Goal: Check status: Check status

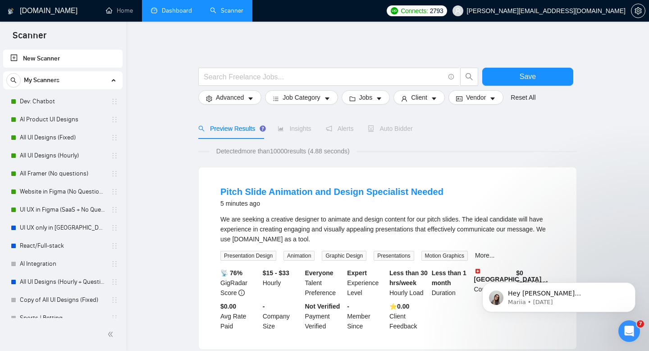
click at [174, 21] on li "Dashboard" at bounding box center [171, 11] width 59 height 22
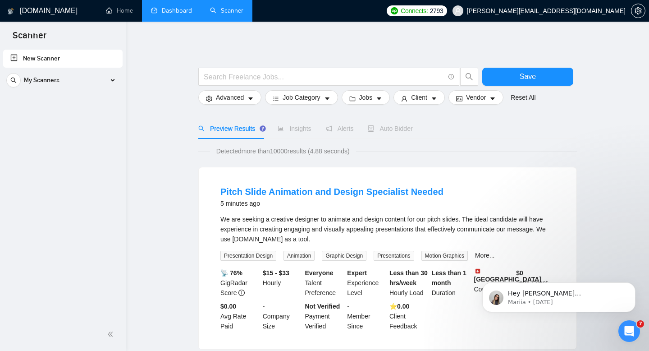
click at [172, 10] on link "Dashboard" at bounding box center [171, 11] width 41 height 8
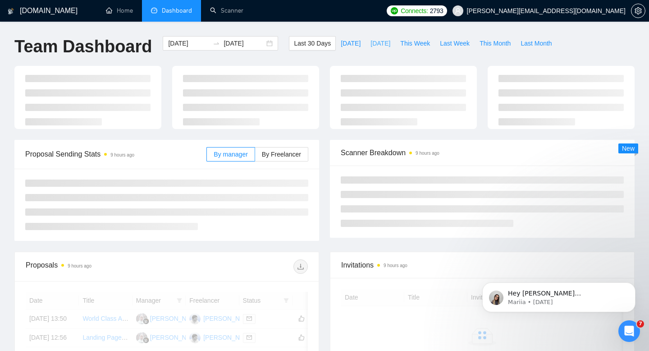
click at [380, 45] on span "[DATE]" at bounding box center [381, 43] width 20 height 10
type input "[DATE]"
click at [408, 40] on span "This Week" at bounding box center [416, 43] width 30 height 10
type input "[DATE]"
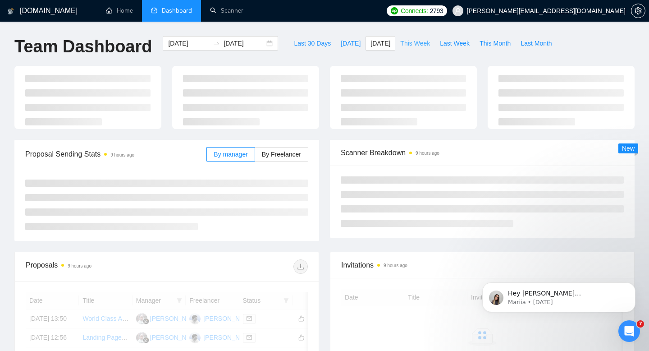
type input "[DATE]"
click at [344, 41] on span "[DATE]" at bounding box center [351, 43] width 20 height 10
type input "[DATE]"
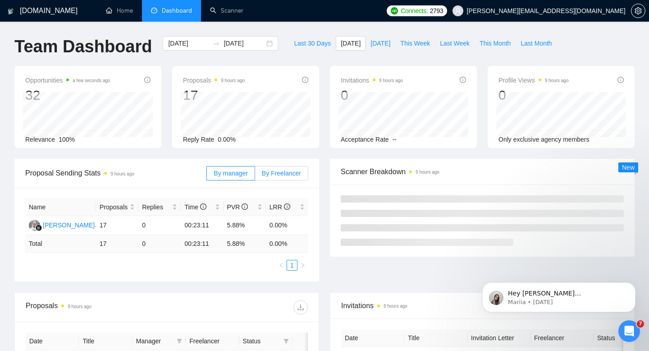
click at [281, 175] on span "By Freelancer" at bounding box center [281, 173] width 39 height 7
click at [255, 175] on input "By Freelancer" at bounding box center [255, 175] width 0 height 0
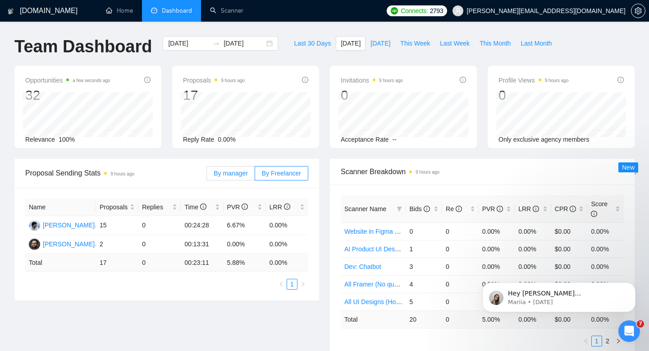
click at [234, 173] on span "By manager" at bounding box center [231, 173] width 34 height 7
click at [207, 175] on input "By manager" at bounding box center [207, 175] width 0 height 0
